Goal: Navigation & Orientation: Find specific page/section

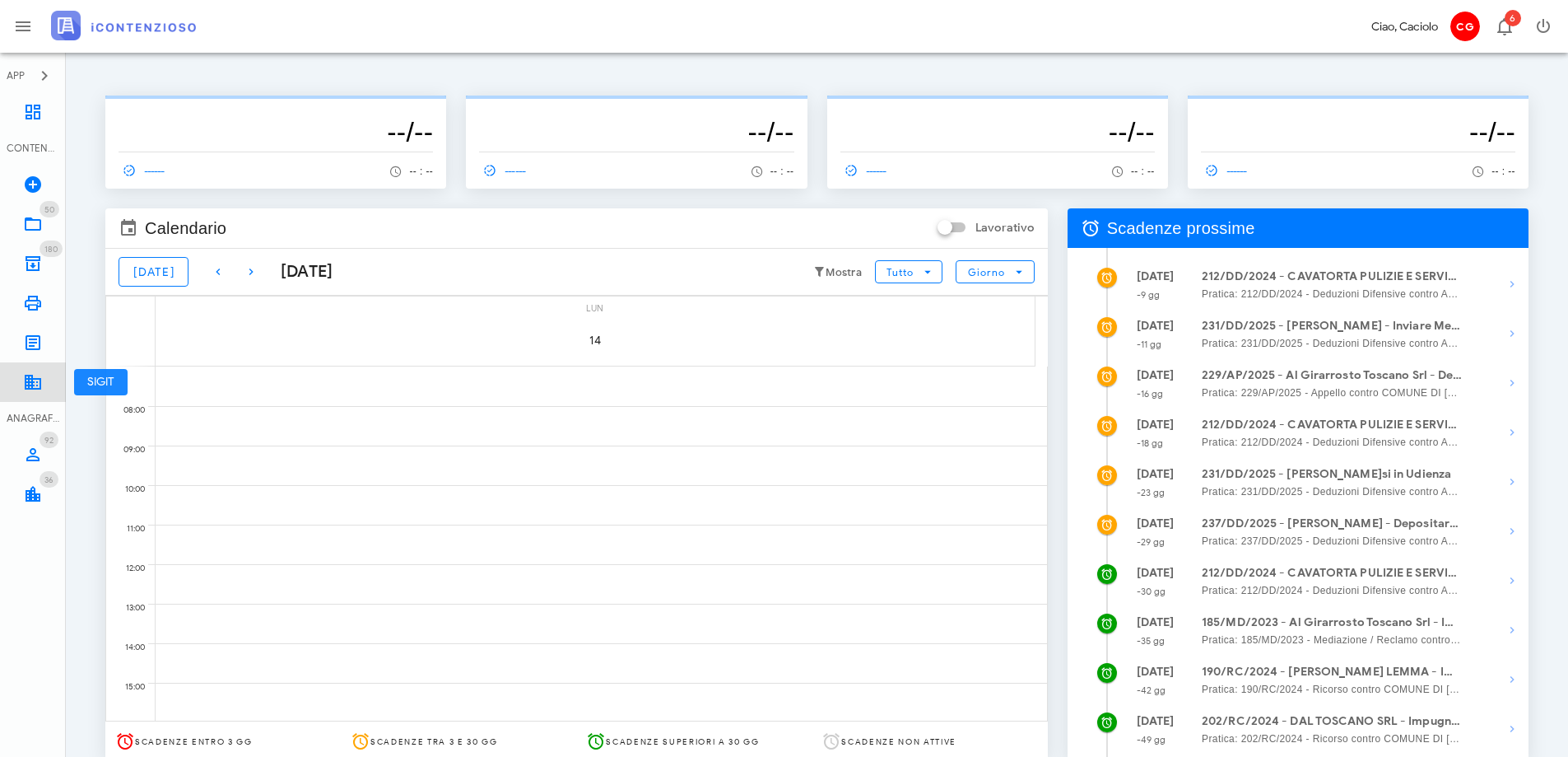
click at [26, 378] on icon at bounding box center [33, 382] width 20 height 20
click at [31, 385] on icon at bounding box center [33, 382] width 20 height 20
click at [18, 373] on link "SIGIT" at bounding box center [33, 382] width 66 height 40
click at [37, 390] on icon at bounding box center [33, 382] width 20 height 20
